Goal: Check status: Check status

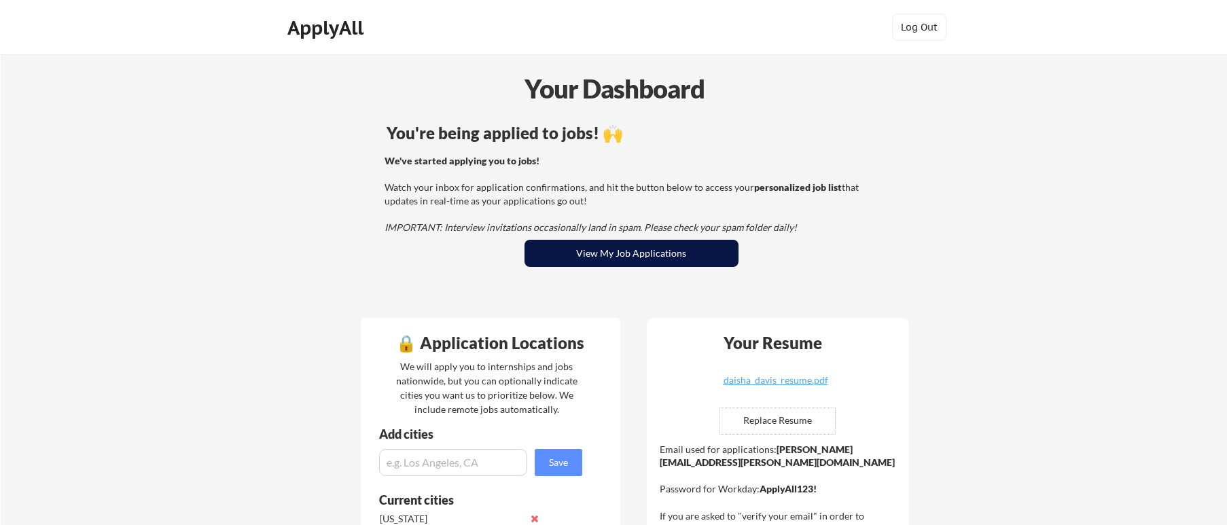
click at [601, 256] on button "View My Job Applications" at bounding box center [631, 253] width 214 height 27
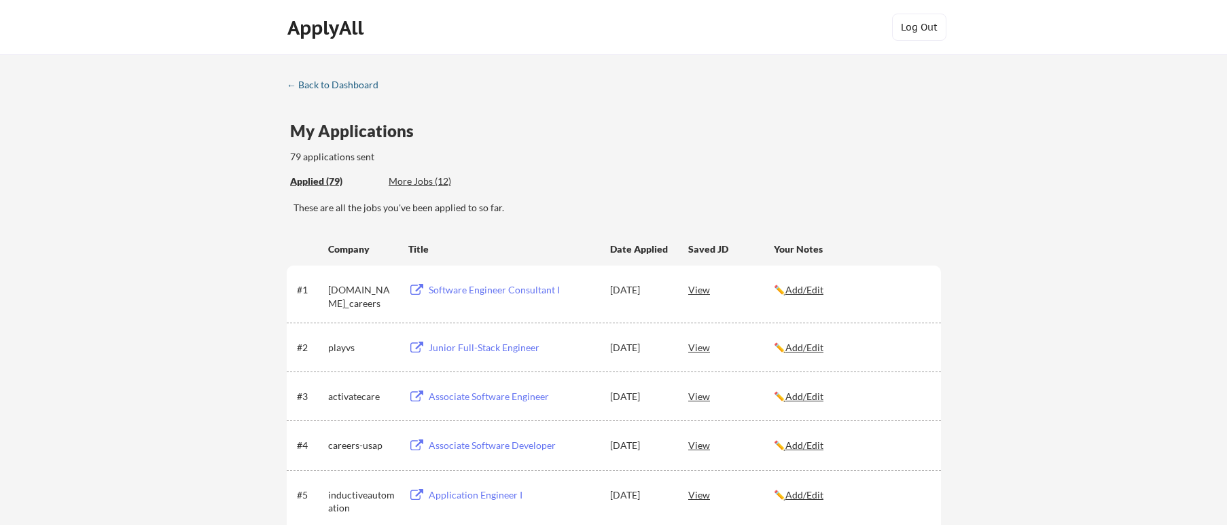
click at [303, 84] on div "← Back to Dashboard" at bounding box center [338, 85] width 102 height 10
